Goal: Information Seeking & Learning: Learn about a topic

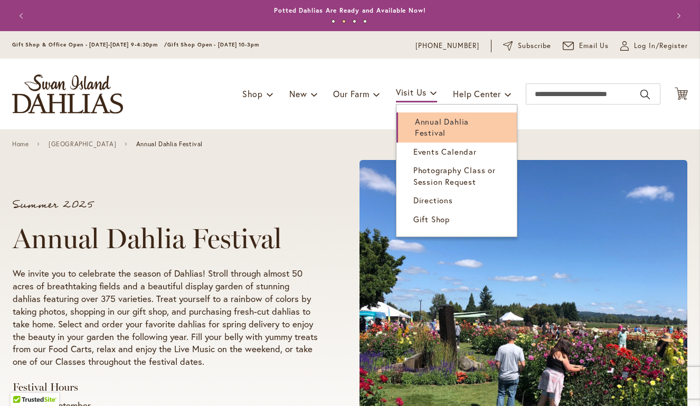
click at [415, 127] on span "Annual Dahlia Festival" at bounding box center [442, 127] width 54 height 22
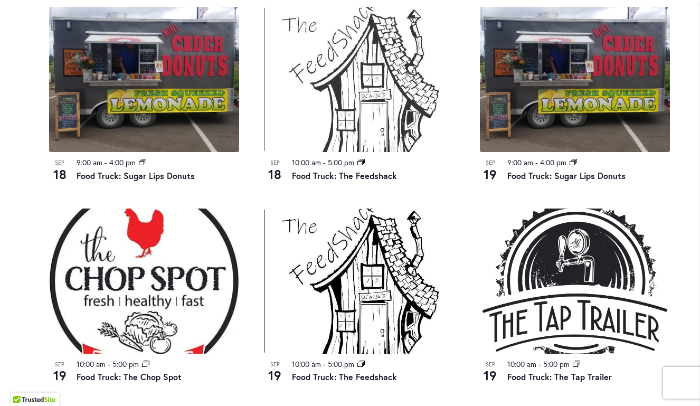
scroll to position [918, 0]
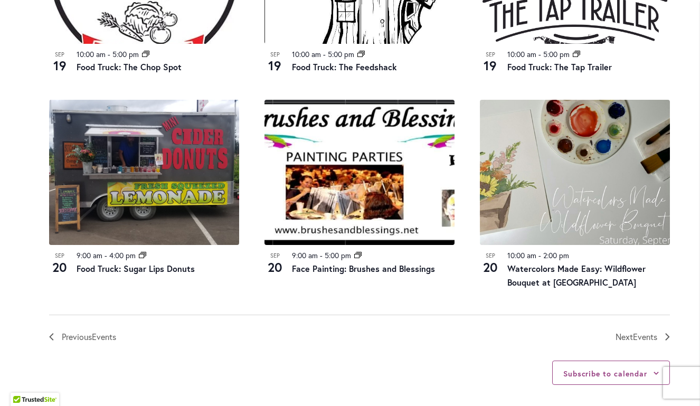
scroll to position [1077, 0]
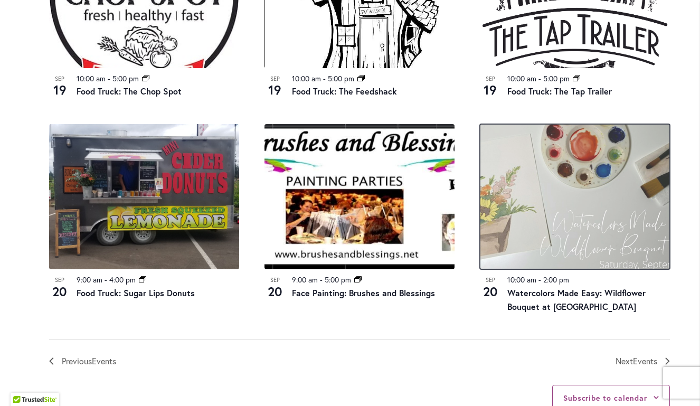
click at [560, 231] on img at bounding box center [575, 196] width 190 height 145
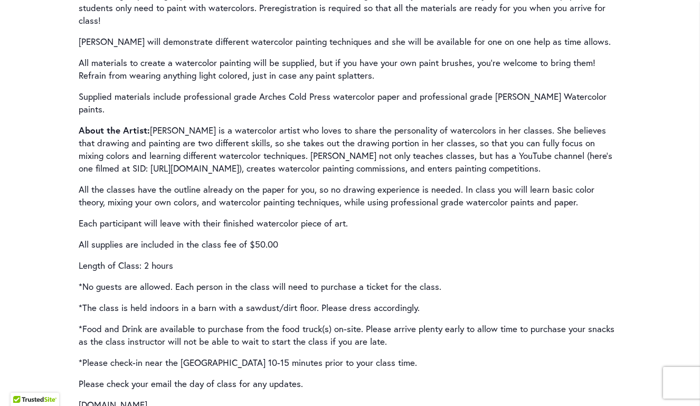
scroll to position [1584, 0]
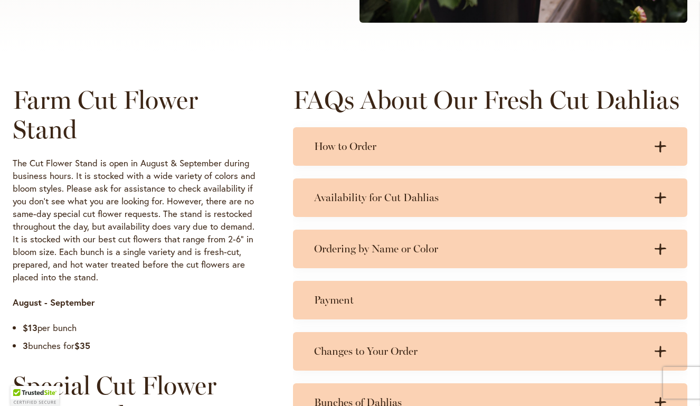
scroll to position [475, 0]
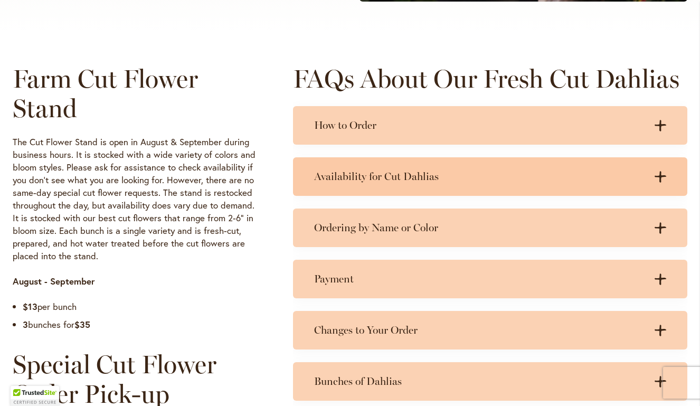
click at [416, 185] on div "Availability for Cut Dahlias .cls-1 { fill: #3c2616; stroke-width: 0px; } .cls-…" at bounding box center [490, 176] width 395 height 39
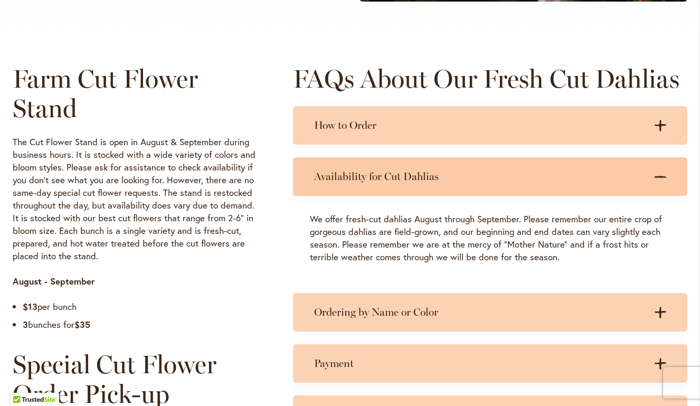
click at [449, 180] on h3 "Availability for Cut Dahlias" at bounding box center [479, 176] width 331 height 13
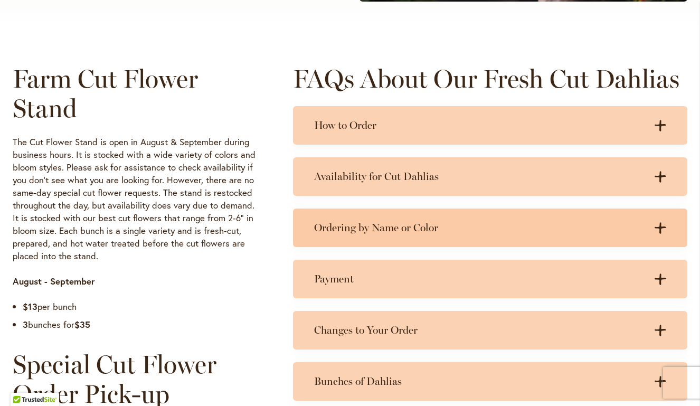
click at [377, 246] on div "Ordering by Name or Color .cls-1 { fill: #3c2616; stroke-width: 0px; } .cls-1 {…" at bounding box center [490, 228] width 395 height 39
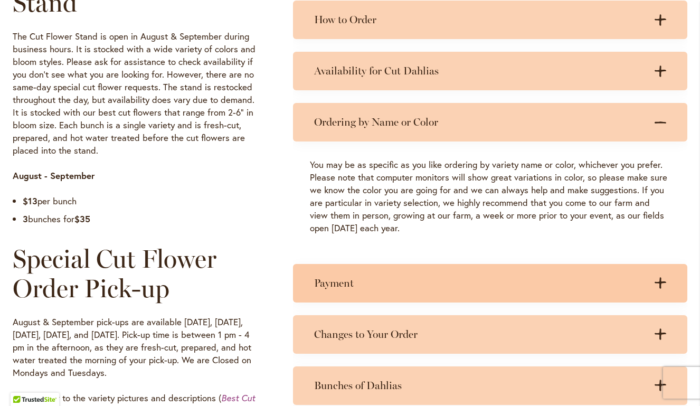
click at [353, 280] on h3 "Payment" at bounding box center [479, 283] width 331 height 13
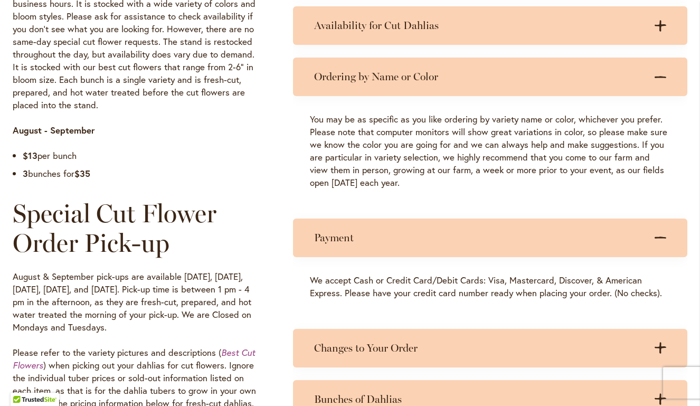
scroll to position [634, 0]
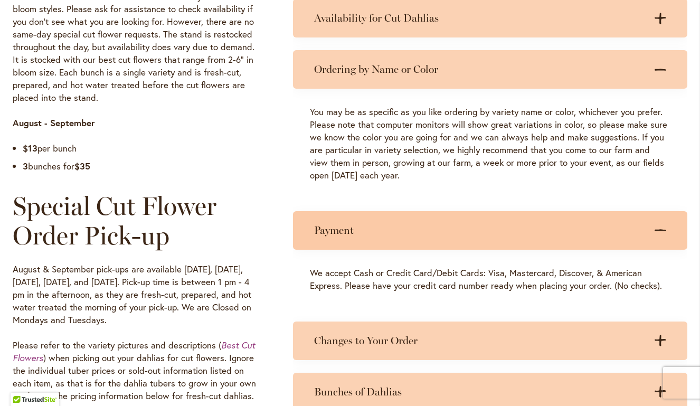
click at [433, 230] on h3 "Payment" at bounding box center [479, 230] width 331 height 13
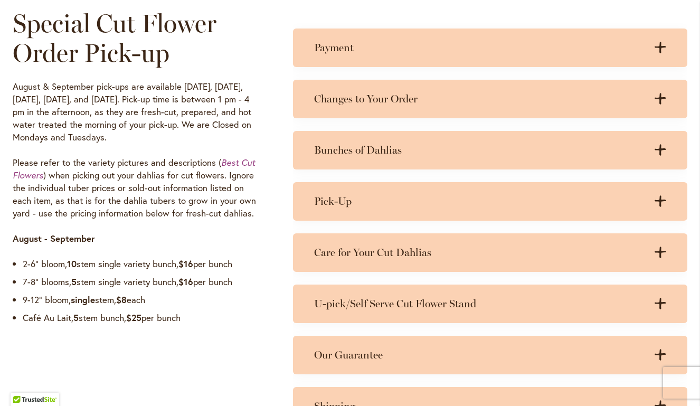
scroll to position [792, 0]
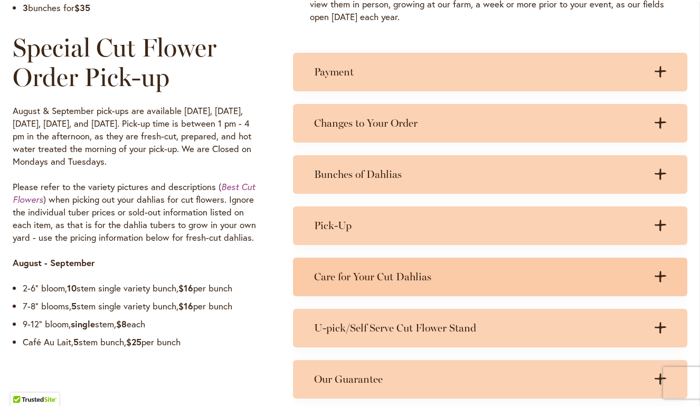
click at [408, 269] on div "Care for Your Cut Dahlias .cls-1 { fill: #3c2616; stroke-width: 0px; } .cls-1 {…" at bounding box center [490, 277] width 395 height 39
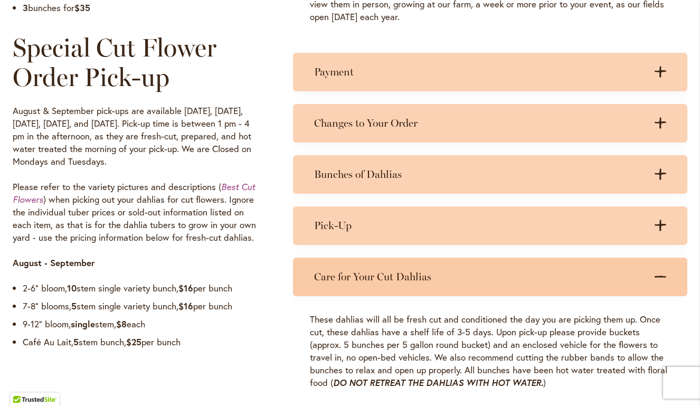
click at [432, 274] on h3 "Care for Your Cut Dahlias" at bounding box center [479, 276] width 331 height 13
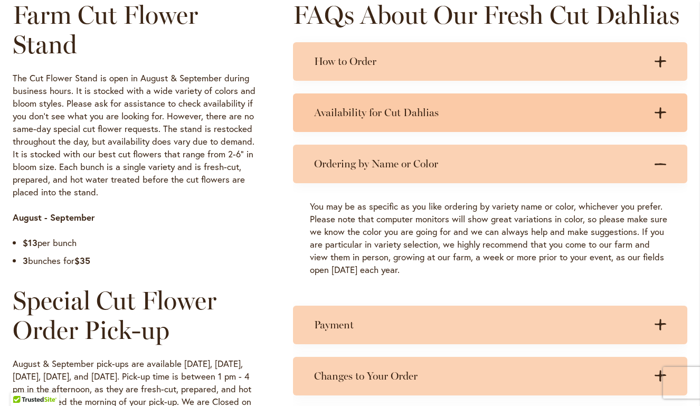
scroll to position [475, 0]
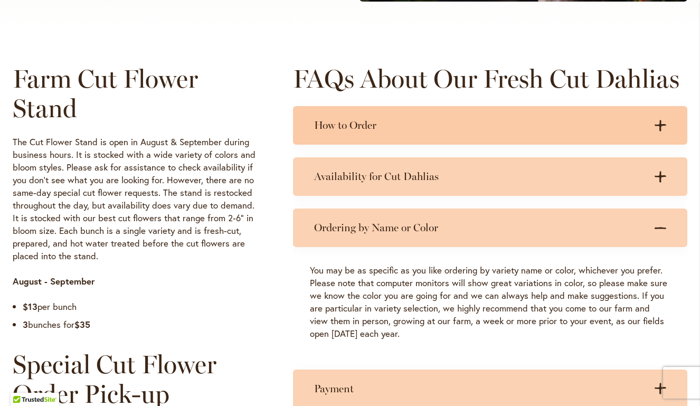
click at [456, 125] on h3 "How to Order" at bounding box center [479, 125] width 331 height 13
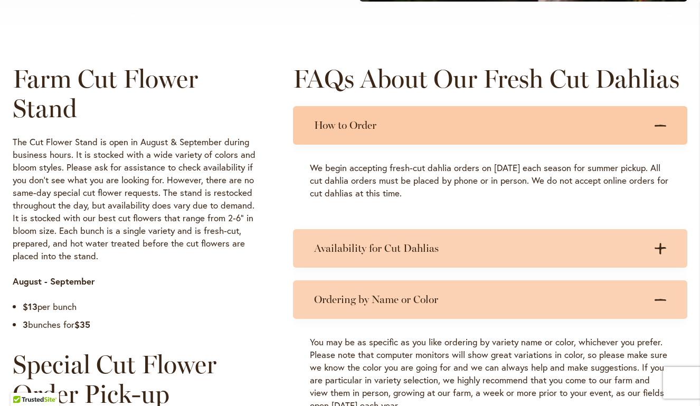
click at [577, 138] on div "How to Order .cls-1 { fill: #3c2616; stroke-width: 0px; } .cls-1 { fill: #3c261…" at bounding box center [490, 125] width 395 height 39
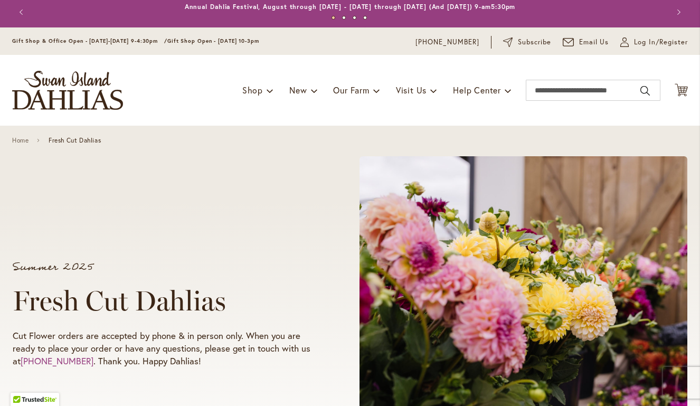
scroll to position [0, 0]
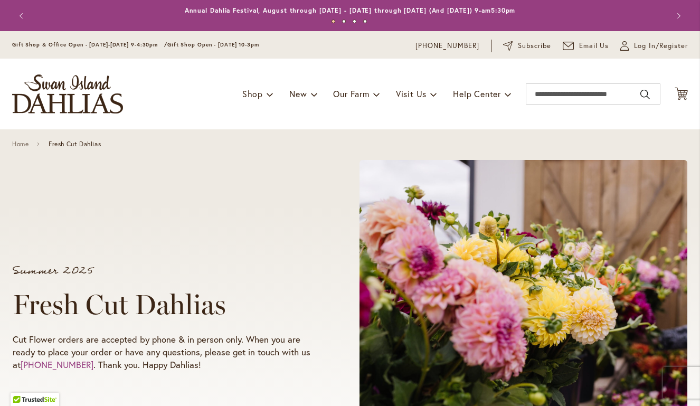
click at [235, 143] on div "Home Fresh Cut Dahlias" at bounding box center [350, 144] width 676 height 8
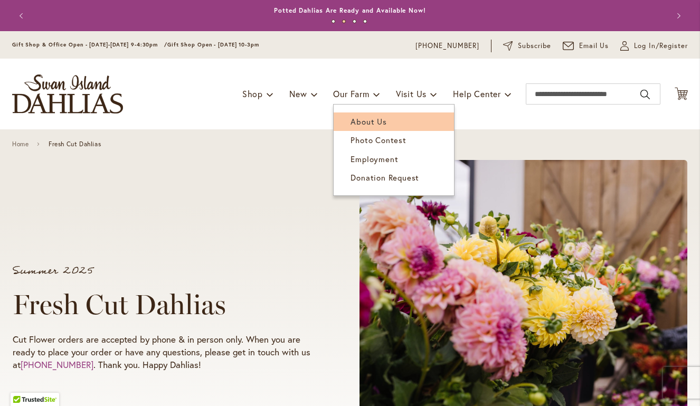
click at [368, 120] on span "About Us" at bounding box center [369, 121] width 36 height 11
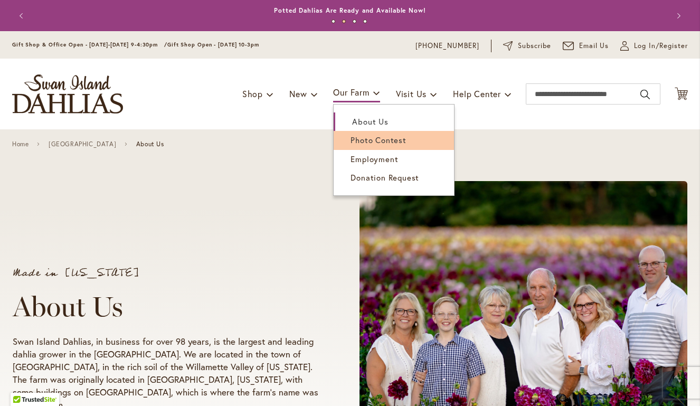
click at [351, 143] on span "Photo Contest" at bounding box center [378, 140] width 55 height 11
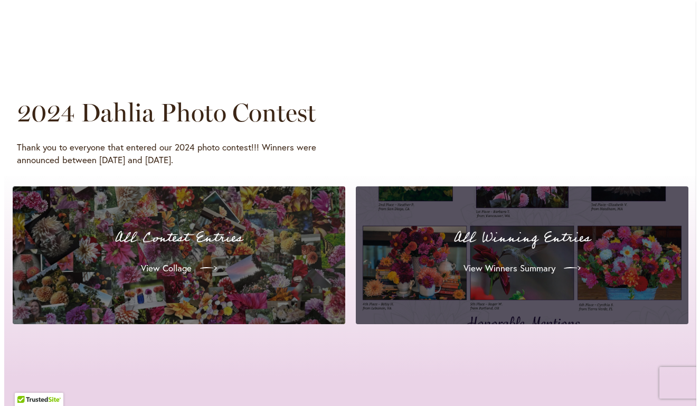
scroll to position [951, 0]
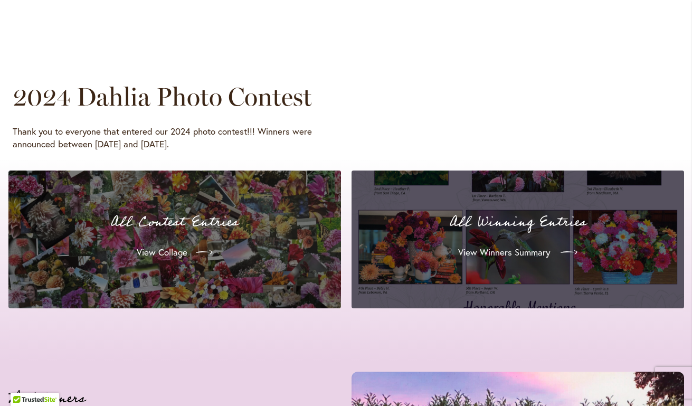
click at [468, 252] on span "View Winners Summary" at bounding box center [504, 252] width 92 height 13
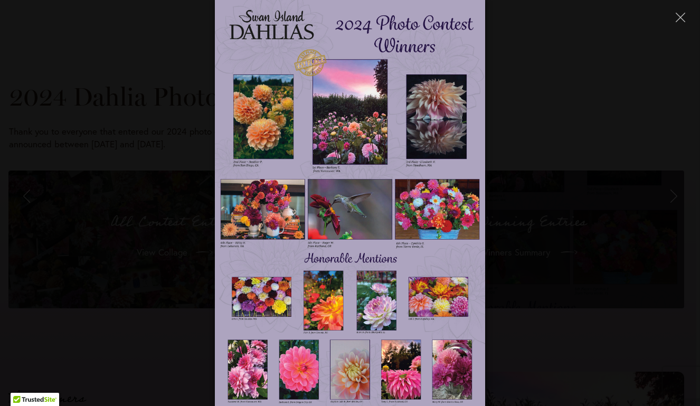
click at [364, 152] on img at bounding box center [350, 203] width 271 height 406
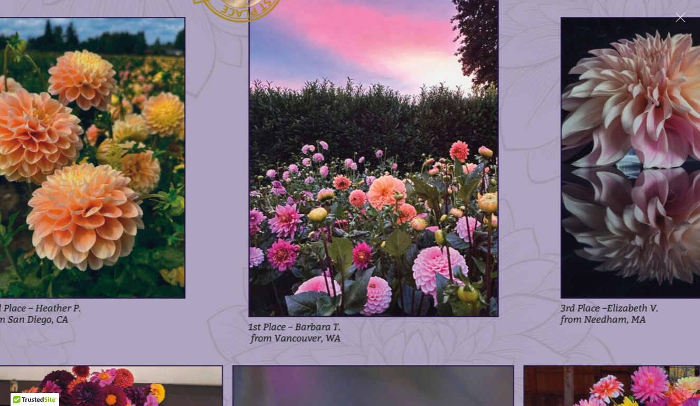
drag, startPoint x: 423, startPoint y: 110, endPoint x: 446, endPoint y: 352, distance: 243.0
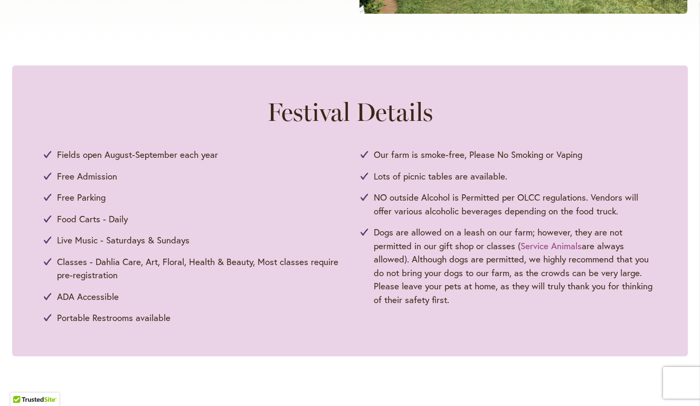
scroll to position [475, 0]
